Goal: Register for event/course

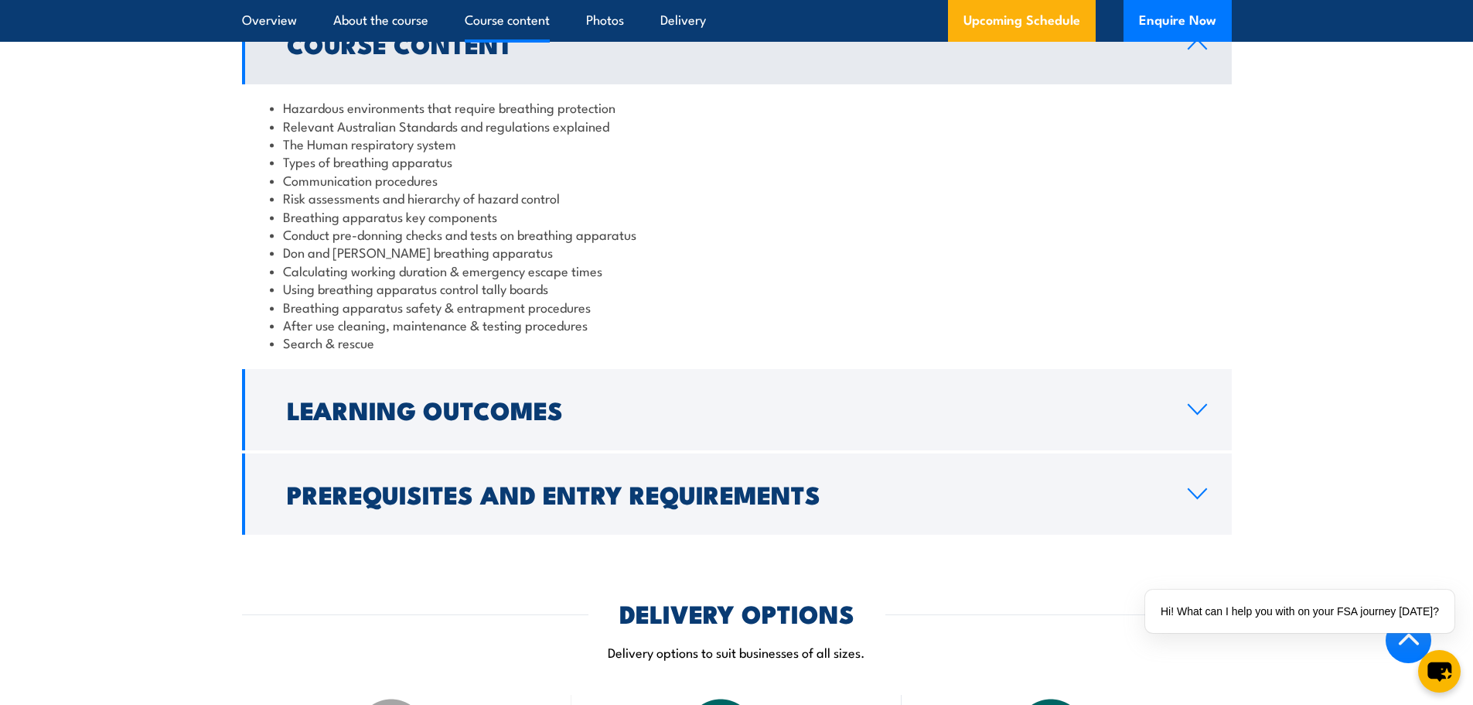
scroll to position [1547, 0]
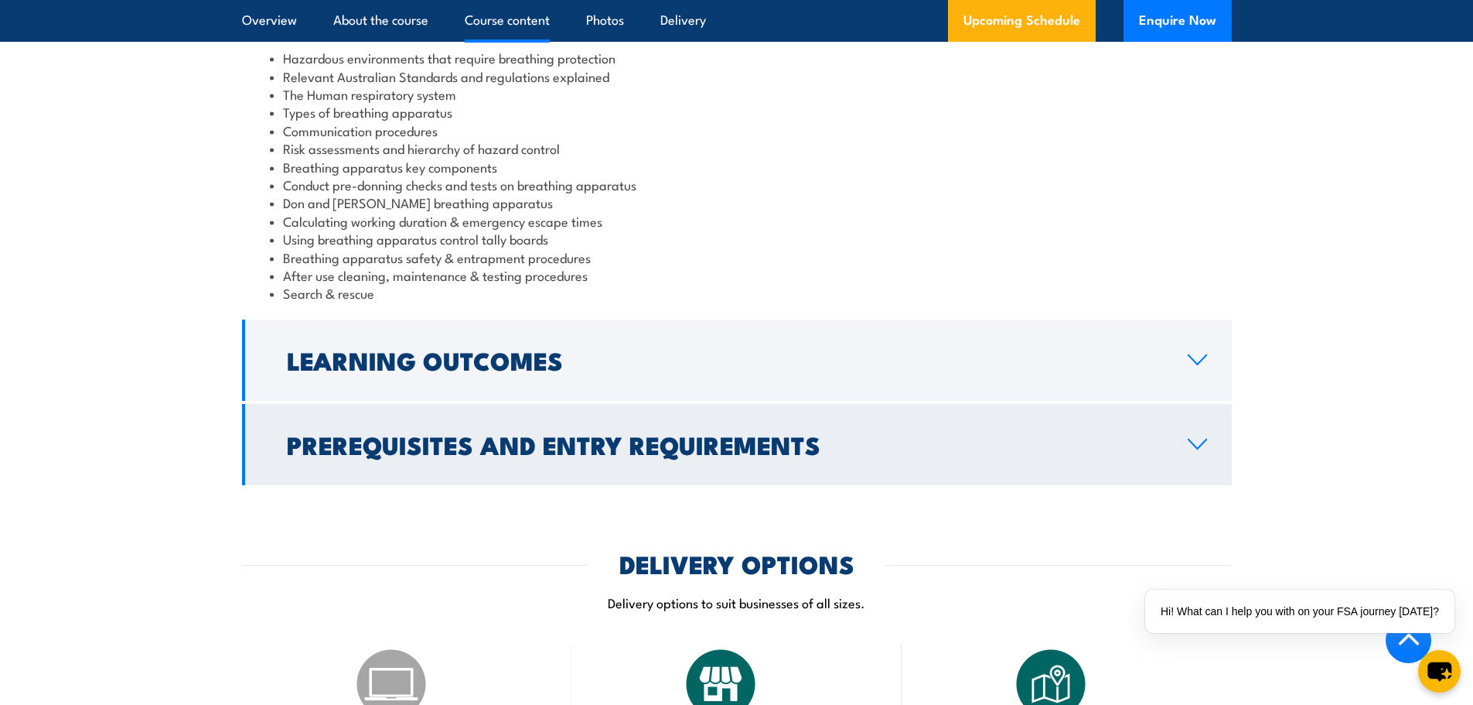
click at [1196, 435] on link "Prerequisites and Entry Requirements" at bounding box center [737, 444] width 990 height 81
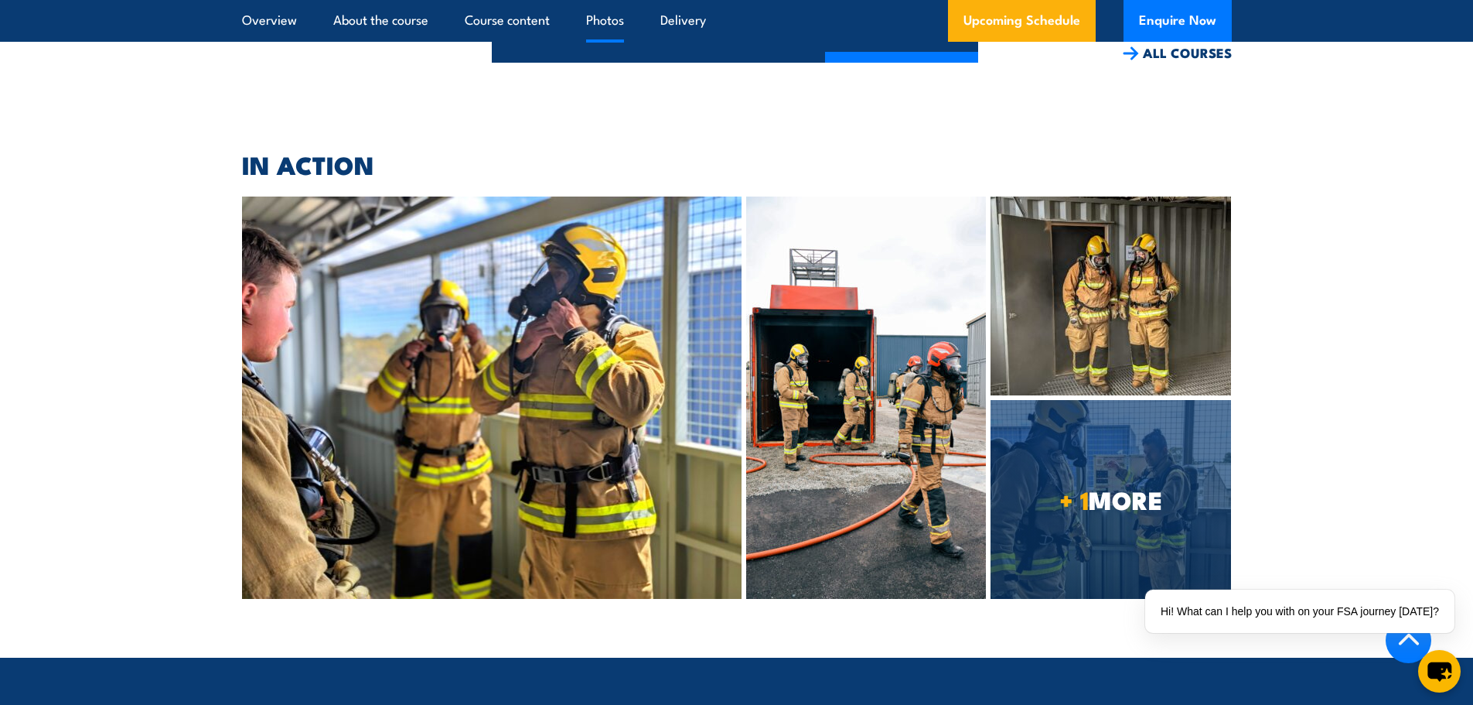
scroll to position [3558, 0]
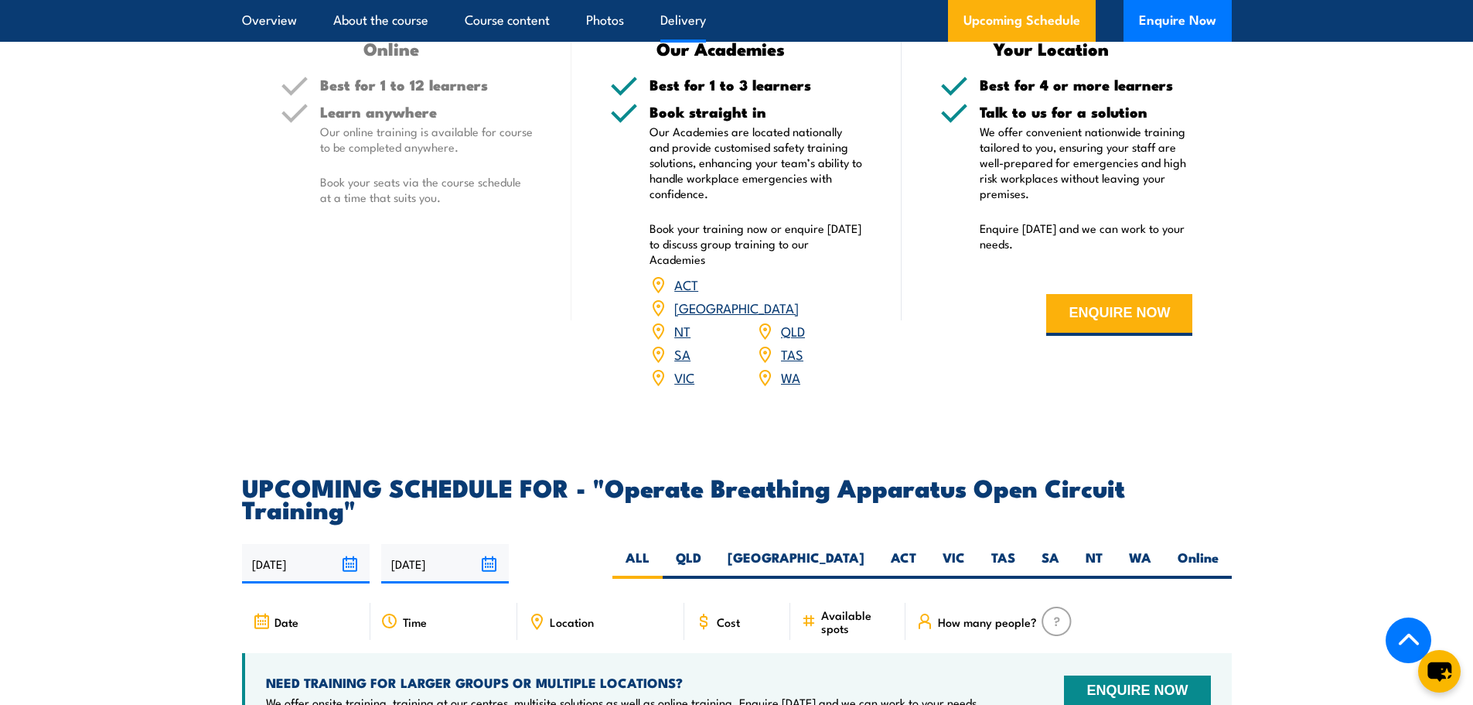
scroll to position [2243, 0]
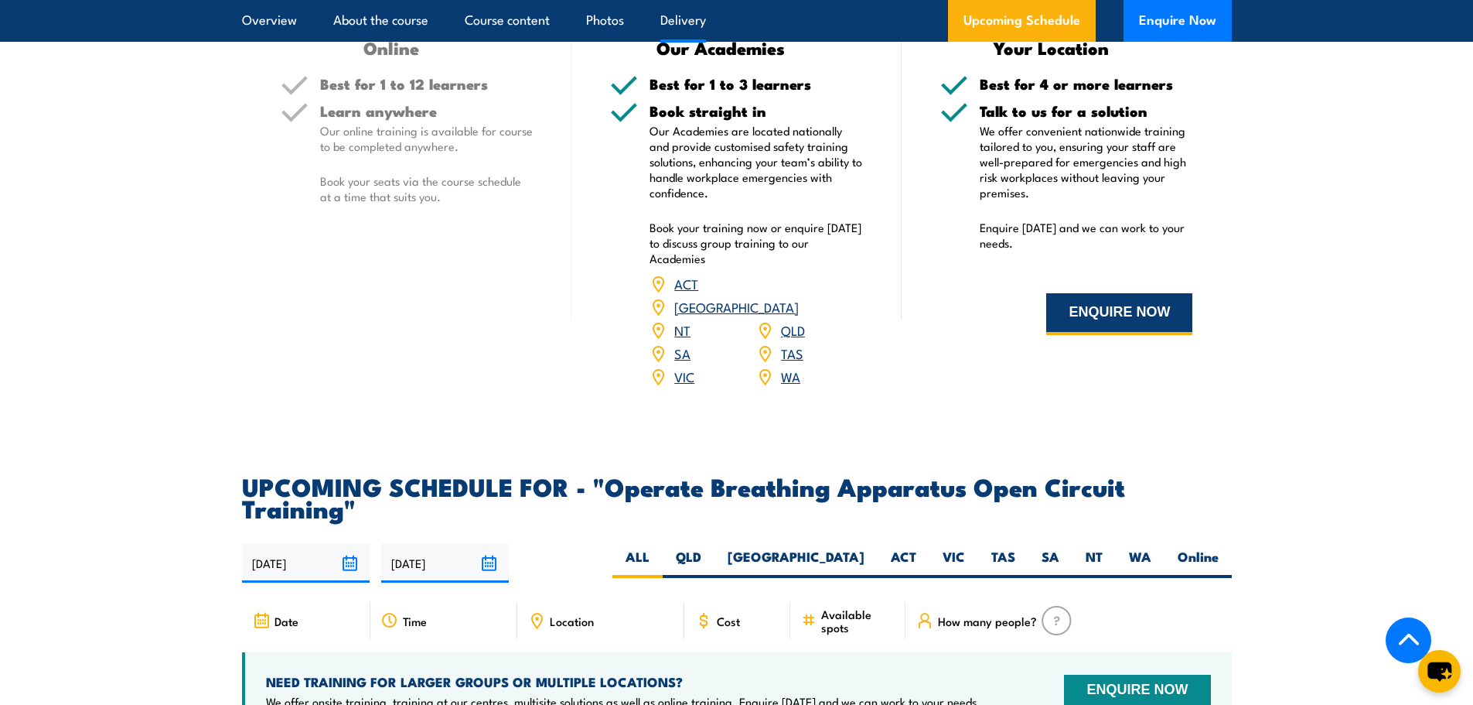
click at [1126, 302] on button "ENQUIRE NOW" at bounding box center [1119, 314] width 146 height 42
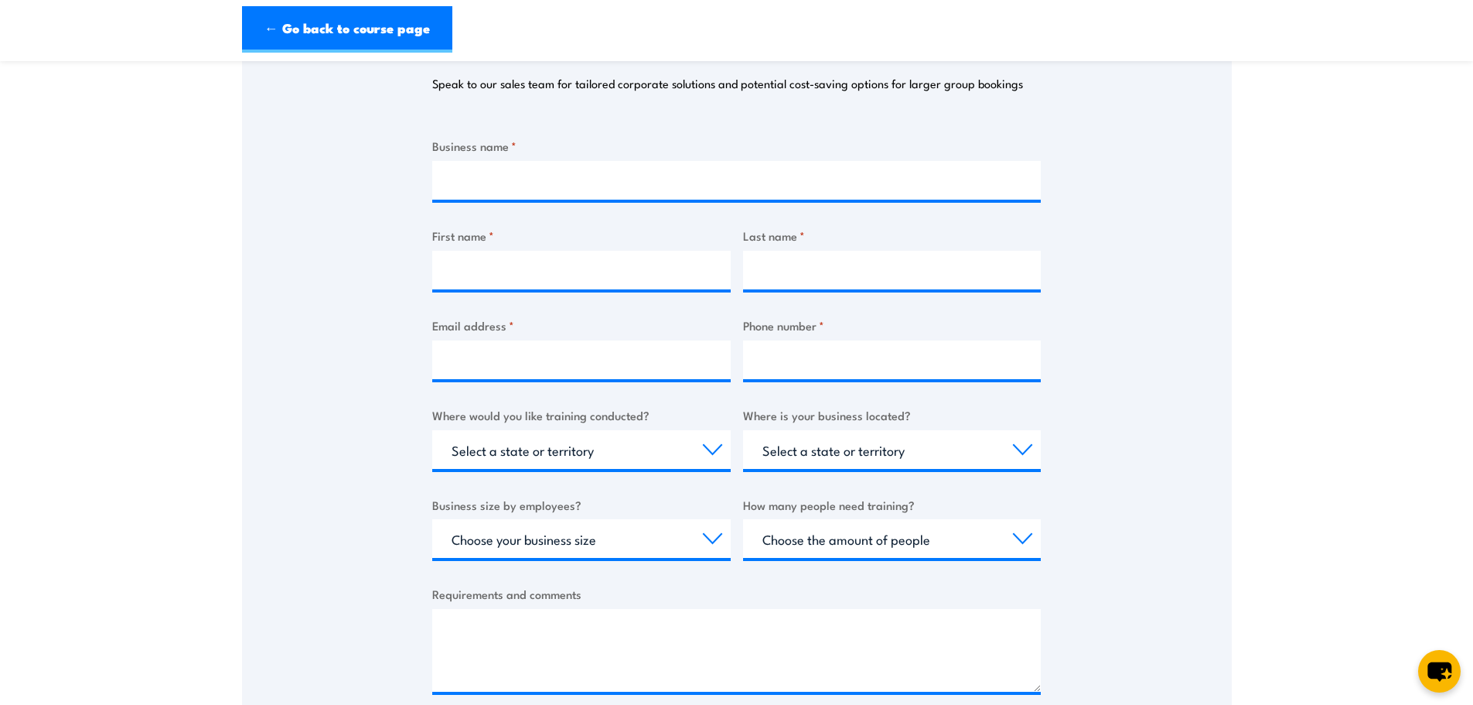
scroll to position [309, 0]
